Goal: Information Seeking & Learning: Find specific fact

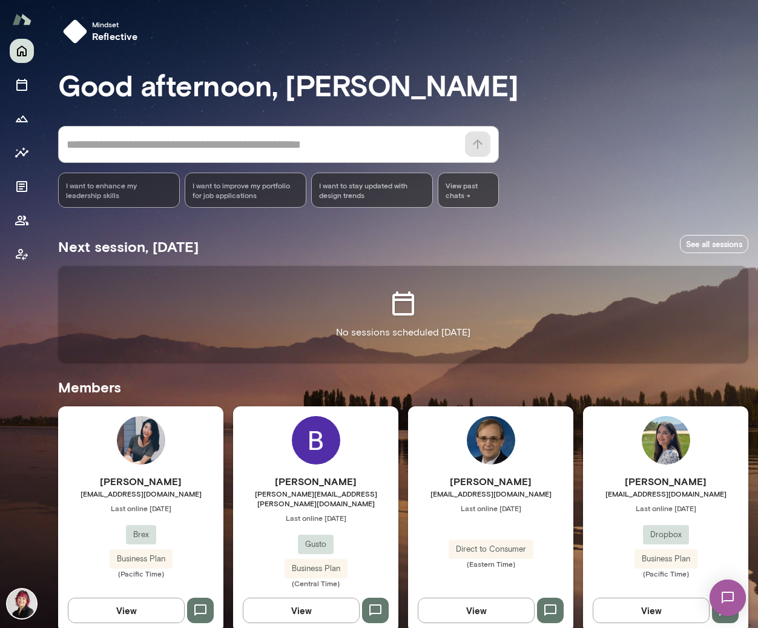
click at [144, 484] on h6 "[PERSON_NAME]" at bounding box center [140, 481] width 165 height 15
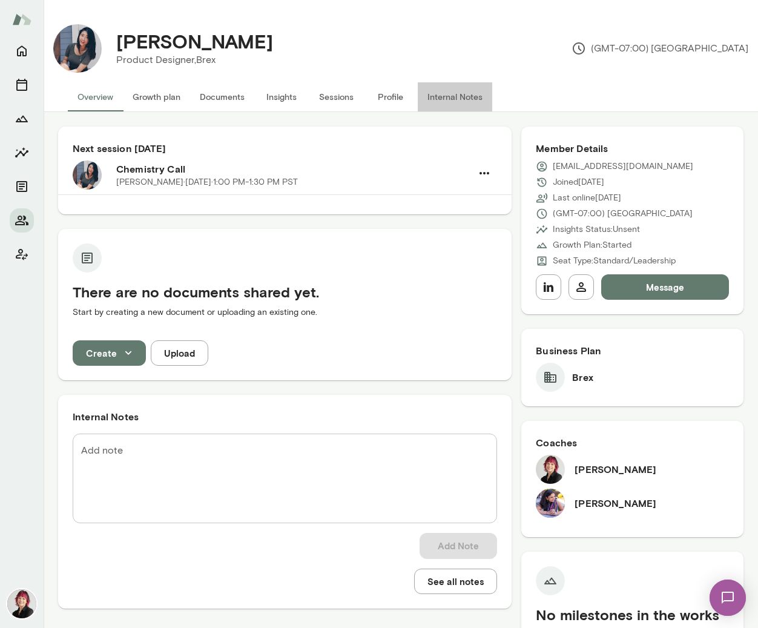
click at [449, 95] on button "Internal Notes" at bounding box center [455, 96] width 75 height 29
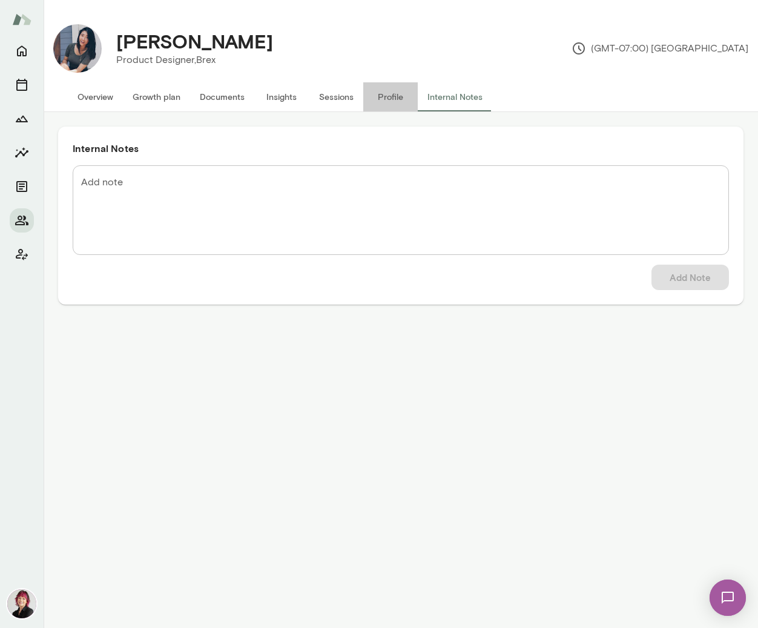
click at [397, 95] on button "Profile" at bounding box center [390, 96] width 55 height 29
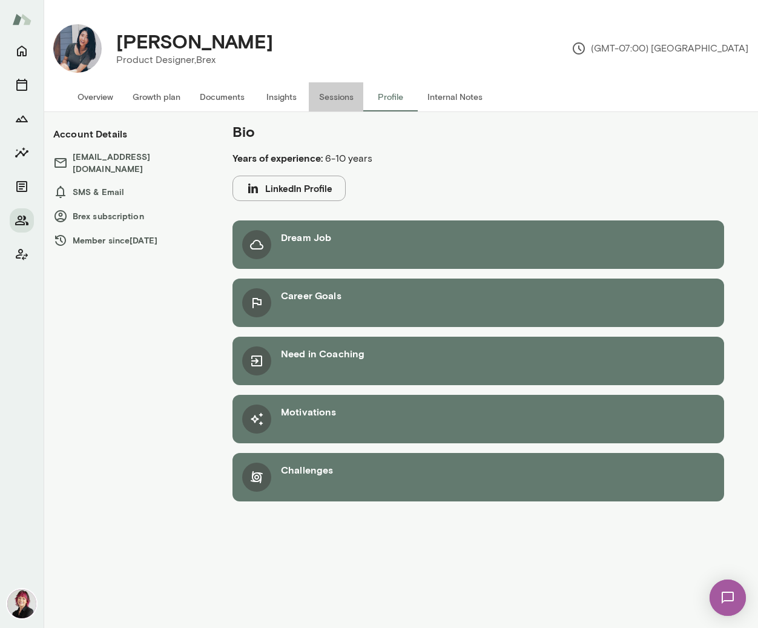
click at [340, 97] on button "Sessions" at bounding box center [336, 96] width 55 height 29
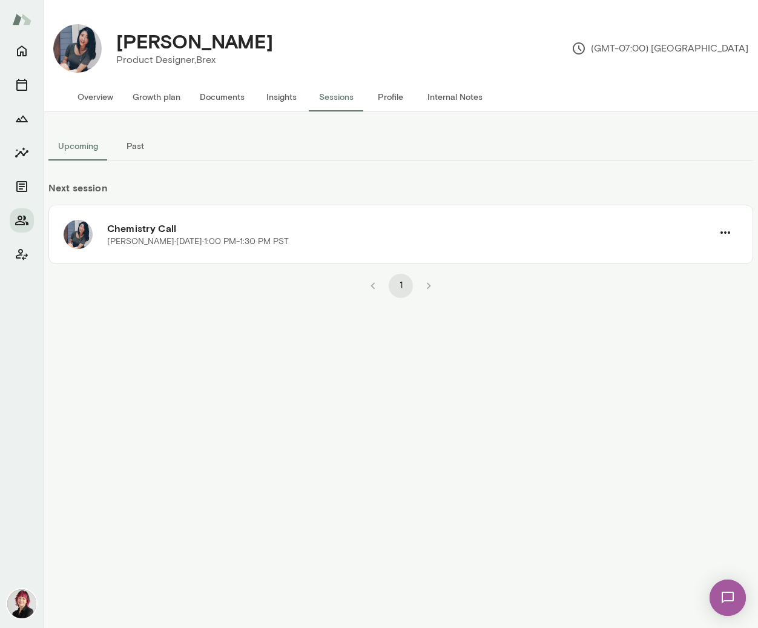
click at [275, 99] on button "Insights" at bounding box center [281, 96] width 55 height 29
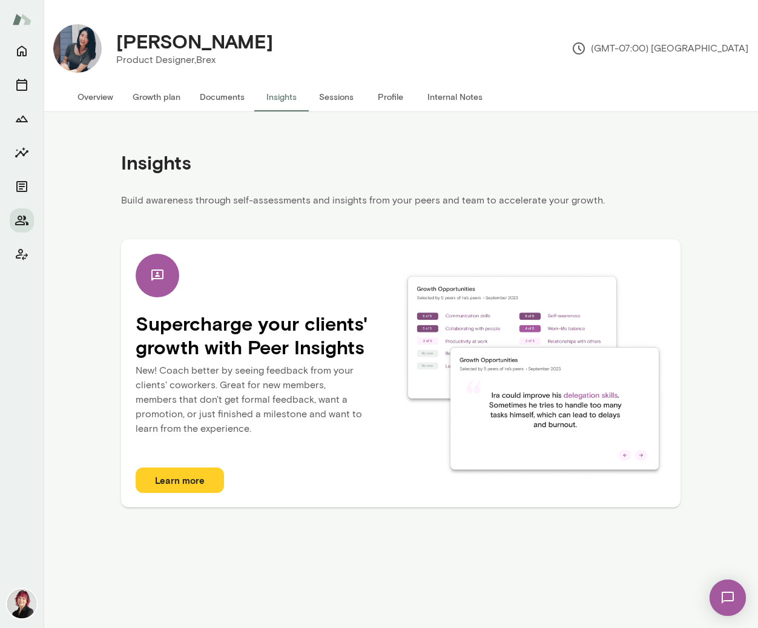
click at [231, 99] on button "Documents" at bounding box center [222, 96] width 64 height 29
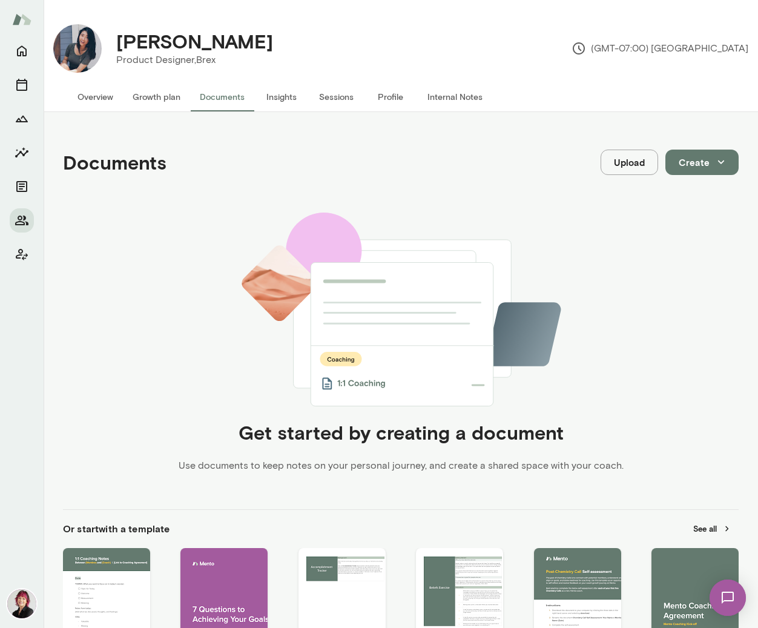
click at [167, 98] on button "Growth plan" at bounding box center [156, 96] width 67 height 29
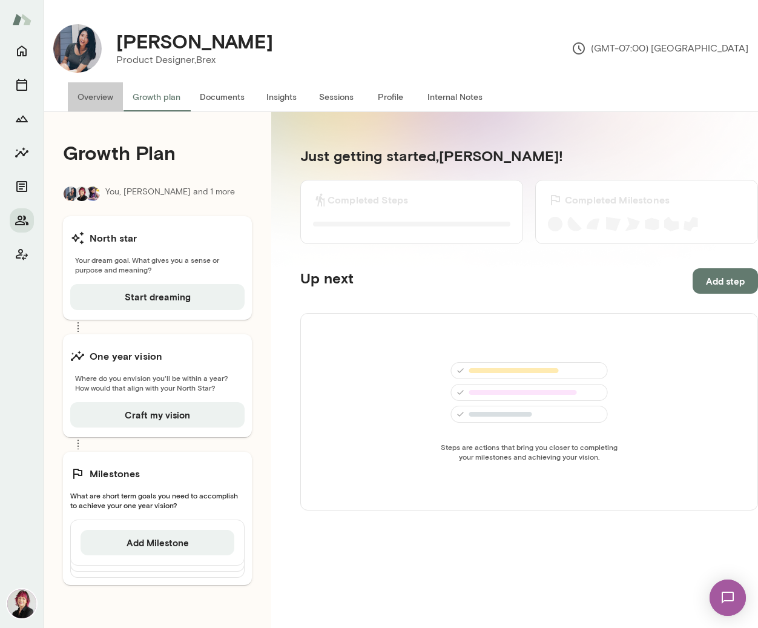
click at [93, 96] on button "Overview" at bounding box center [95, 96] width 55 height 29
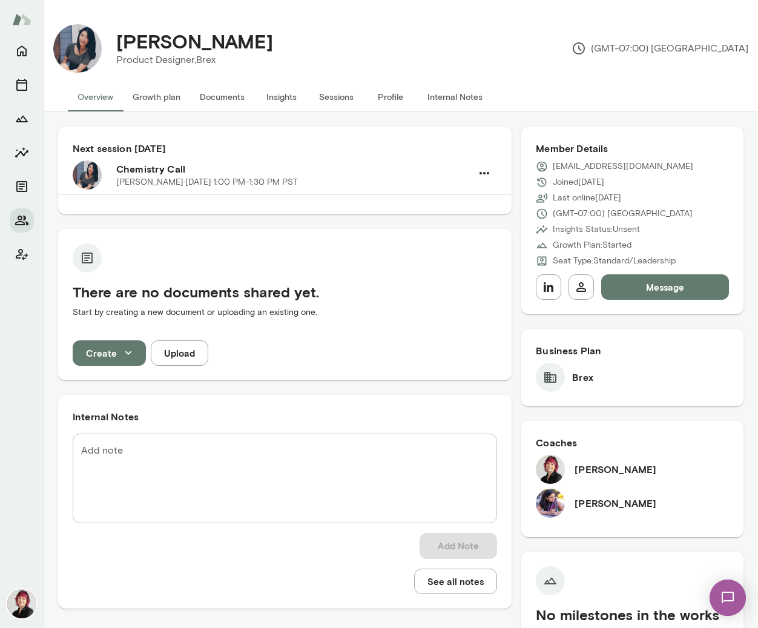
click at [433, 95] on button "Internal Notes" at bounding box center [455, 96] width 75 height 29
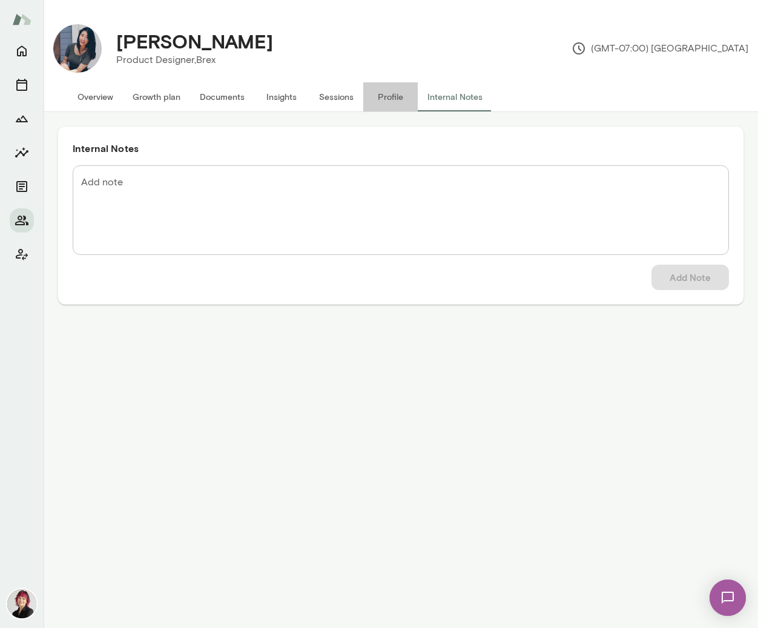
click at [386, 97] on button "Profile" at bounding box center [390, 96] width 55 height 29
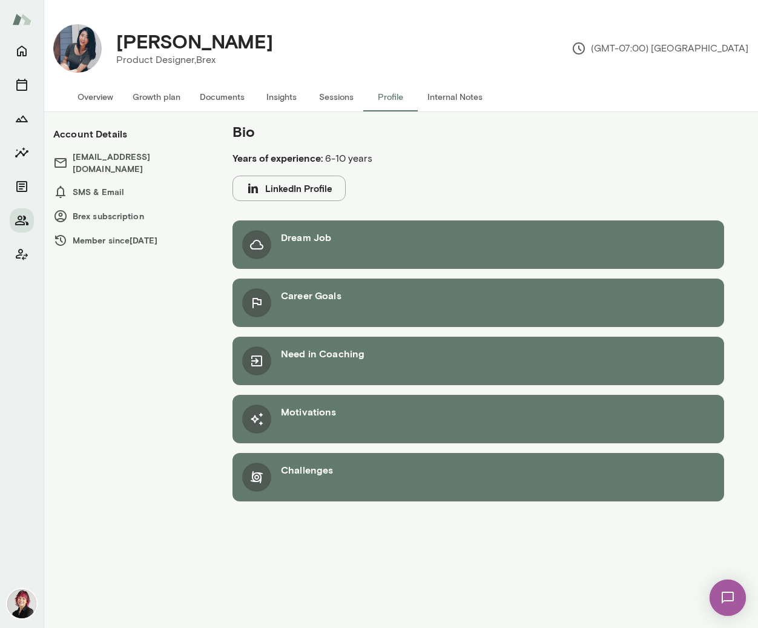
click at [91, 98] on button "Overview" at bounding box center [95, 96] width 55 height 29
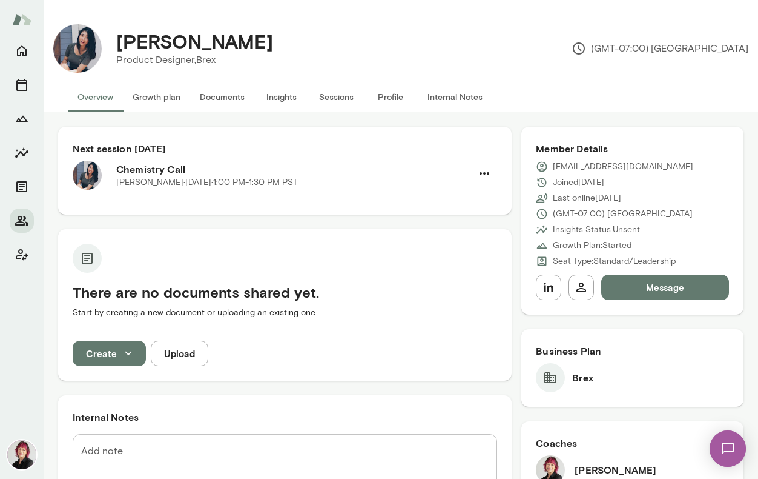
scroll to position [251, 0]
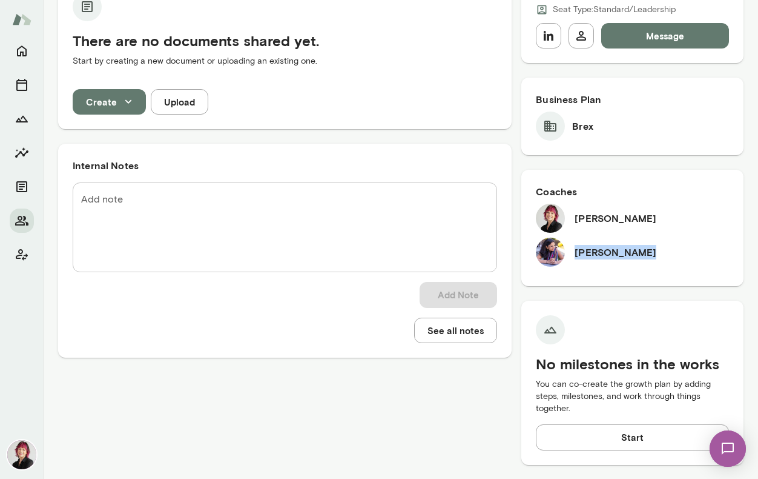
drag, startPoint x: 576, startPoint y: 253, endPoint x: 654, endPoint y: 250, distance: 78.2
click at [655, 250] on div "[PERSON_NAME]" at bounding box center [632, 251] width 193 height 29
copy h6 "[PERSON_NAME]"
